Goal: Task Accomplishment & Management: Use online tool/utility

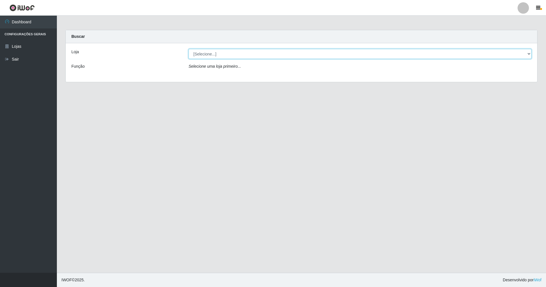
click at [528, 53] on select "[Selecione...] SuperShow - Asa Norte" at bounding box center [360, 54] width 343 height 10
select select "71"
click at [189, 49] on select "[Selecione...] SuperShow - Asa Norte" at bounding box center [360, 54] width 343 height 10
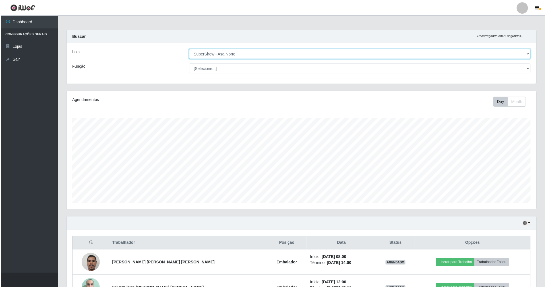
scroll to position [41, 0]
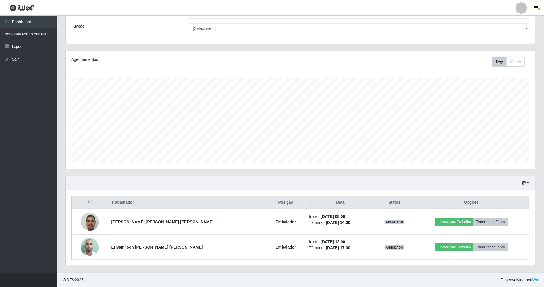
click at [0, 208] on ul "Dashboard Configurações Gerais Lojas Sair" at bounding box center [28, 144] width 57 height 257
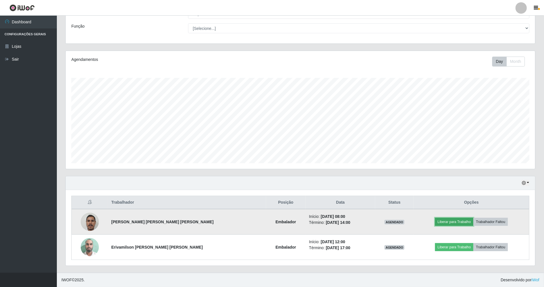
click at [458, 221] on button "Liberar para Trabalho" at bounding box center [454, 222] width 38 height 8
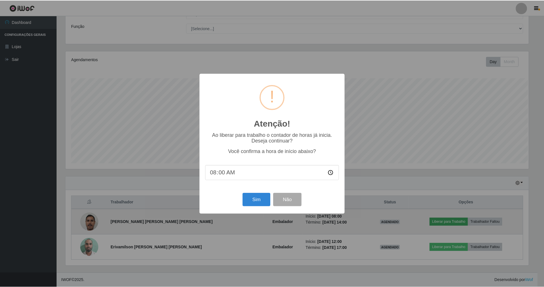
scroll to position [118, 465]
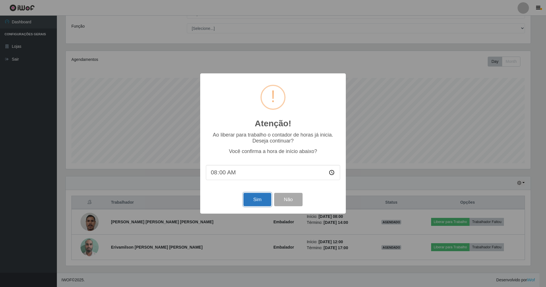
click at [252, 202] on button "Sim" at bounding box center [257, 199] width 28 height 13
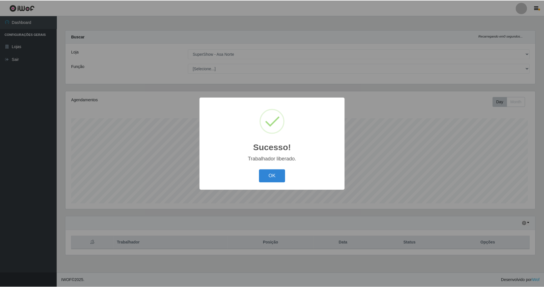
scroll to position [118, 471]
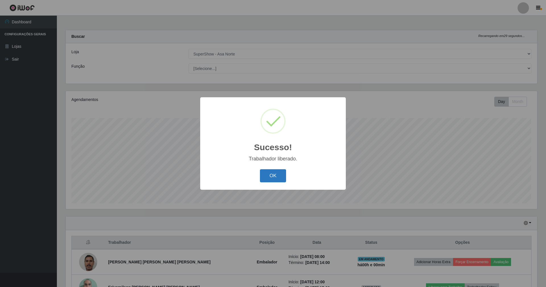
click at [277, 179] on button "OK" at bounding box center [273, 175] width 26 height 13
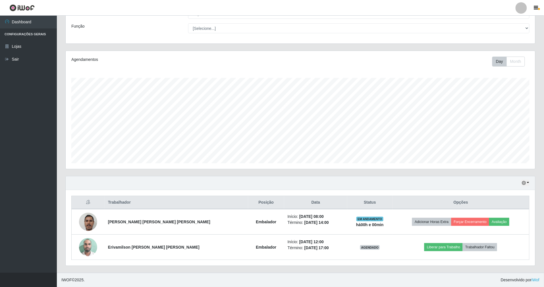
scroll to position [41, 0]
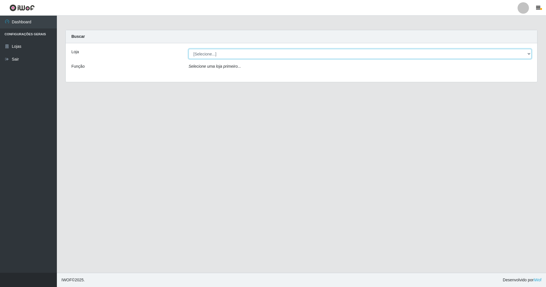
click at [529, 52] on select "[Selecione...] SuperShow - Asa Norte" at bounding box center [360, 54] width 343 height 10
select select "71"
click at [189, 49] on select "[Selecione...] SuperShow - Asa Norte" at bounding box center [360, 54] width 343 height 10
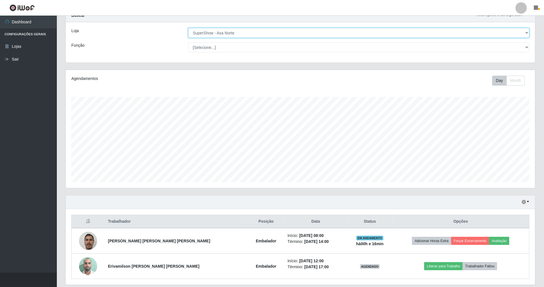
scroll to position [41, 0]
